Goal: Communication & Community: Answer question/provide support

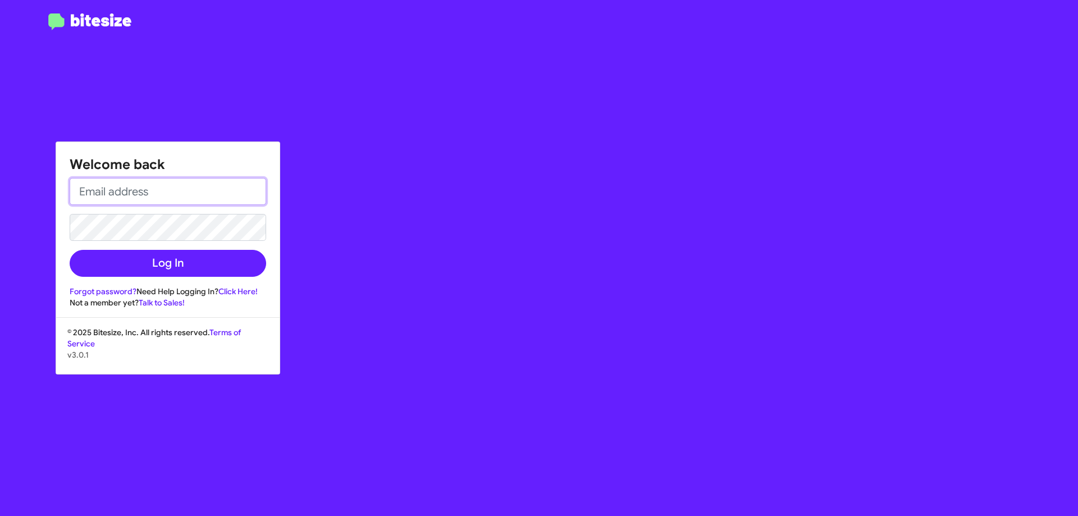
click at [178, 181] on input "email" at bounding box center [168, 191] width 197 height 27
type input "[EMAIL_ADDRESS][DOMAIN_NAME]"
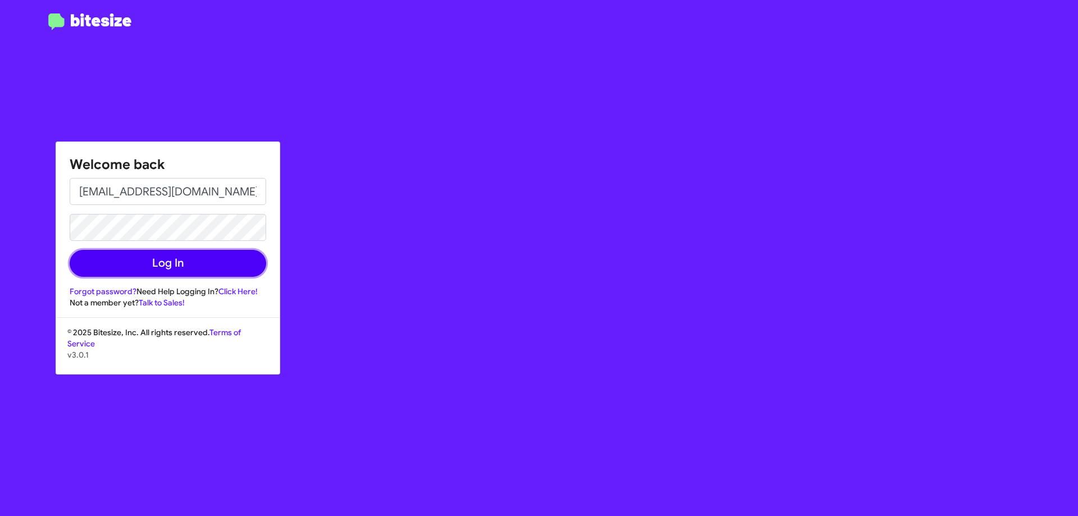
click at [134, 268] on button "Log In" at bounding box center [168, 263] width 197 height 27
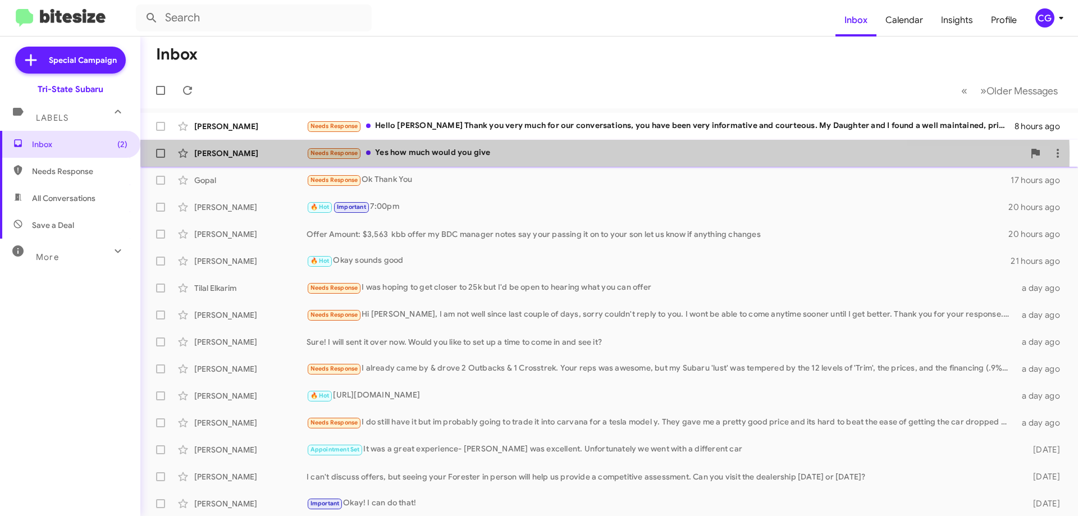
click at [489, 156] on div "Needs Response Yes how much would you give" at bounding box center [666, 153] width 718 height 13
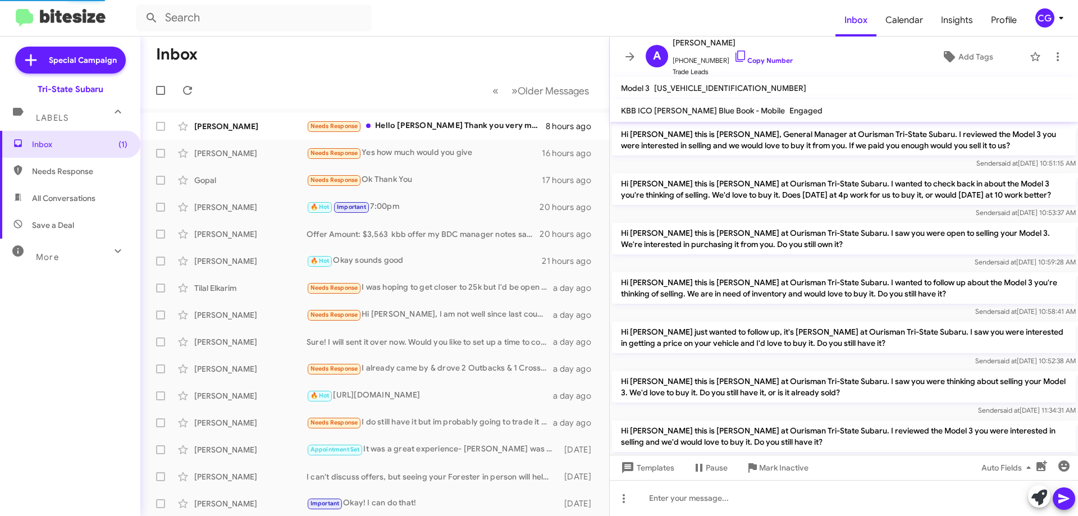
scroll to position [74, 0]
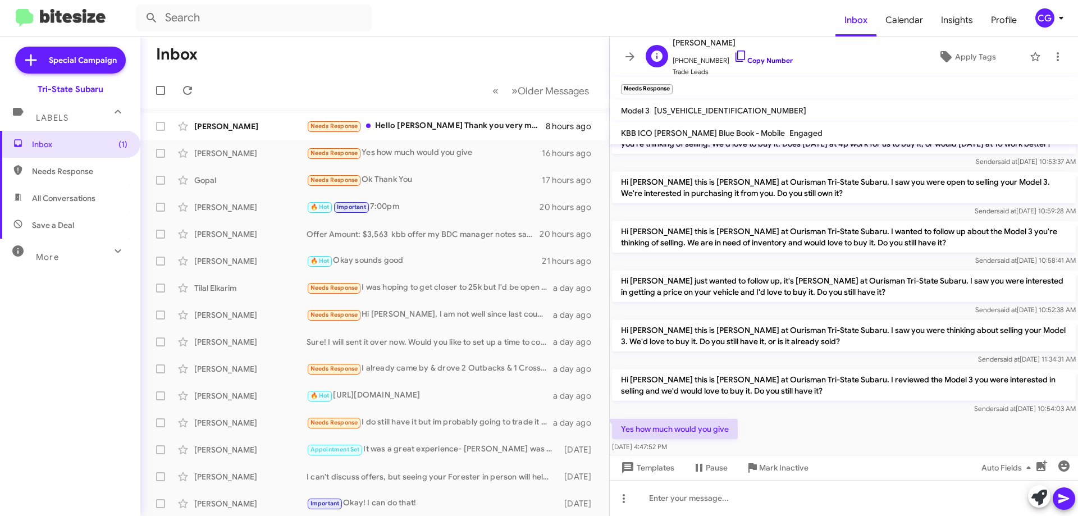
click at [754, 61] on link "Copy Number" at bounding box center [763, 60] width 59 height 8
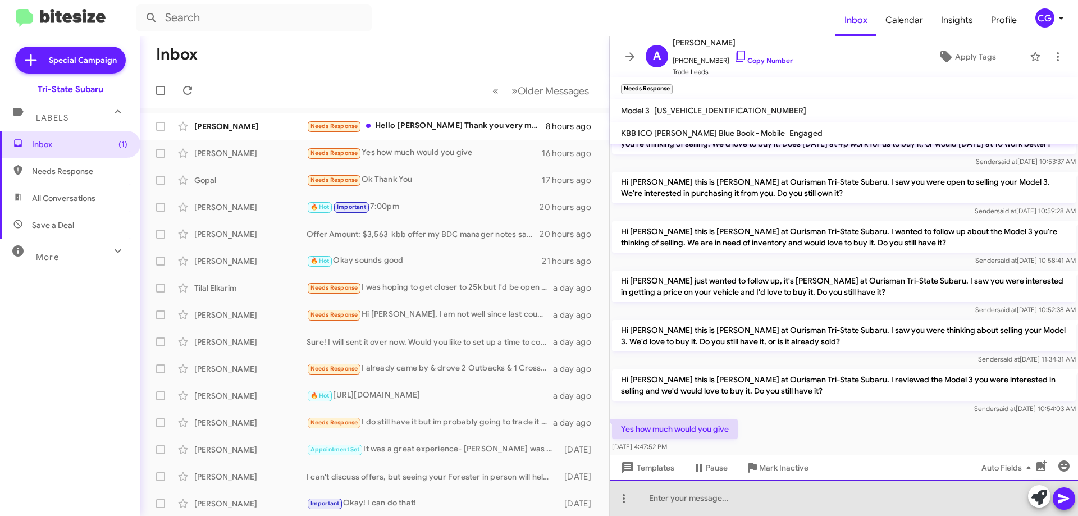
click at [759, 509] on div at bounding box center [844, 498] width 468 height 36
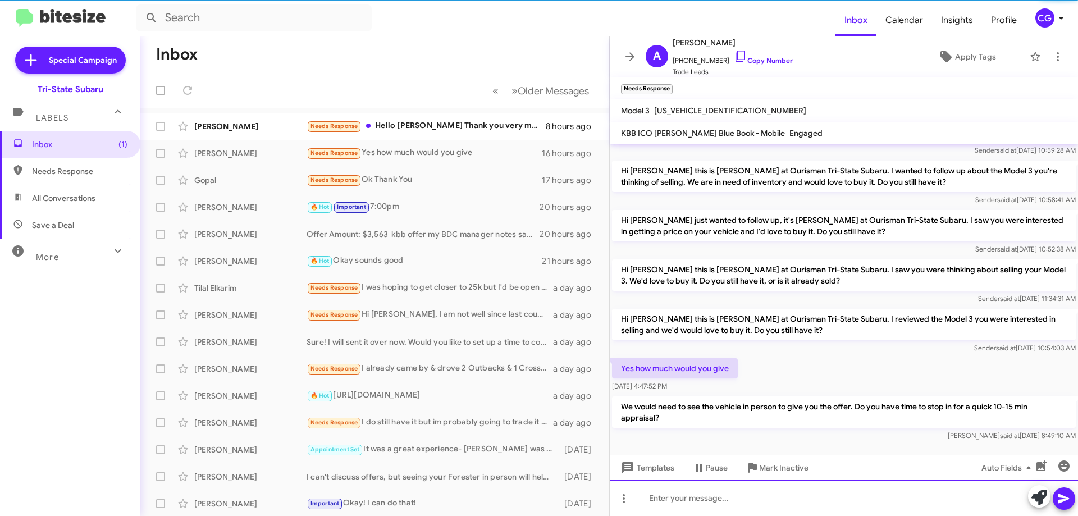
scroll to position [148, 0]
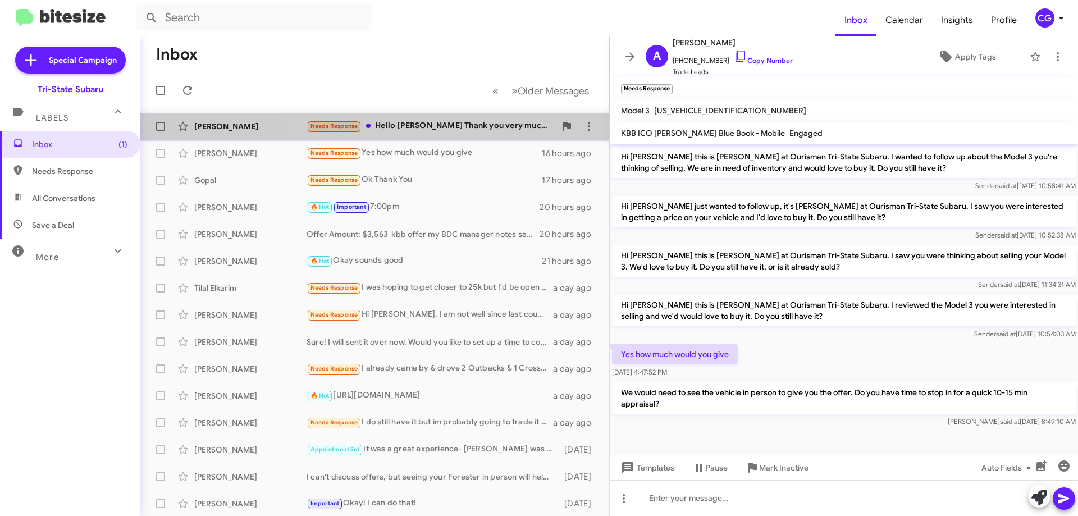
click at [479, 125] on div "Needs Response Hello [PERSON_NAME] Thank you very much for our conversations, y…" at bounding box center [431, 126] width 249 height 13
